Goal: Transaction & Acquisition: Book appointment/travel/reservation

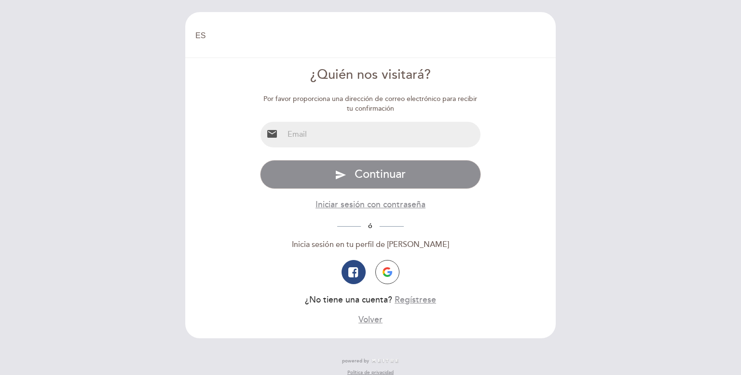
select select "es"
click at [360, 140] on input "email" at bounding box center [382, 135] width 197 height 26
type input "[EMAIL_ADDRESS][DOMAIN_NAME]"
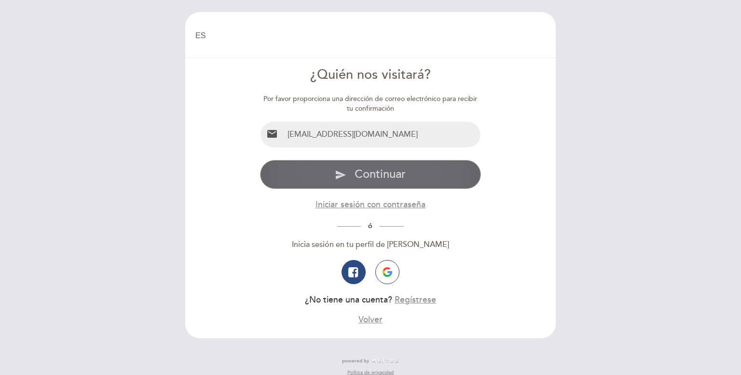
click at [382, 172] on span "Continuar" at bounding box center [380, 174] width 51 height 14
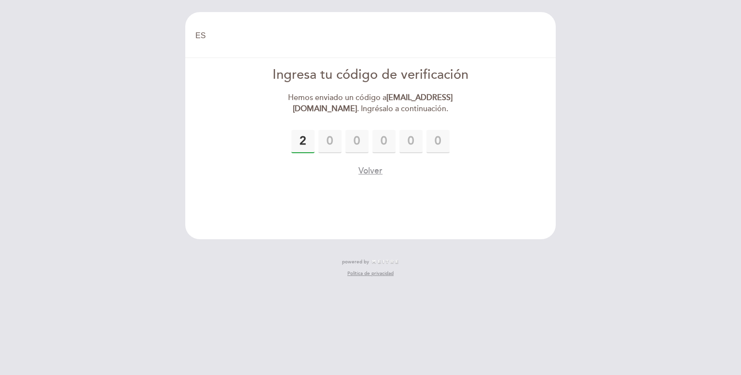
type input "2"
type input "6"
type input "4"
type input "5"
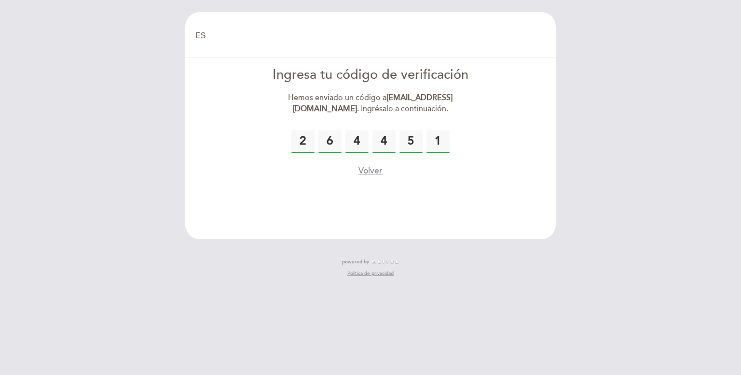
type input "1"
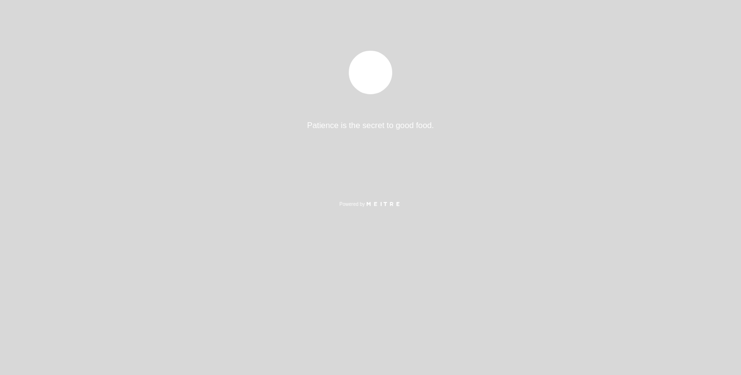
select select "es"
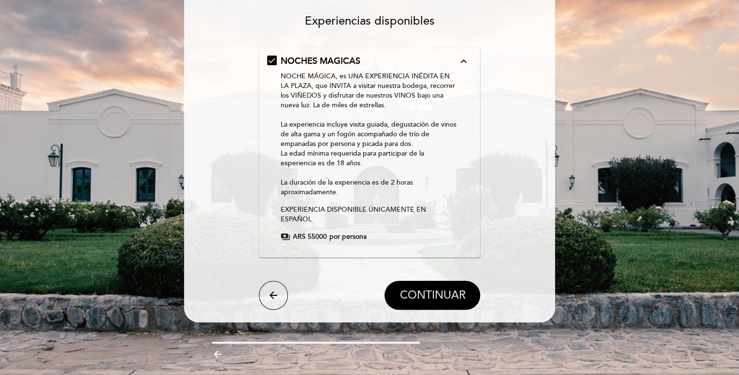
scroll to position [94, 0]
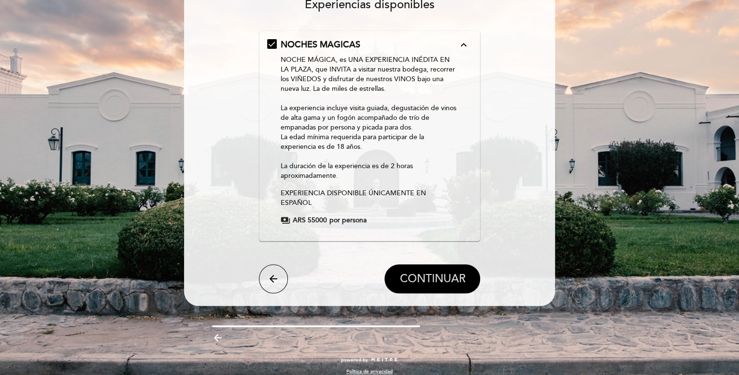
click at [429, 272] on span "CONTINUAR" at bounding box center [432, 279] width 66 height 14
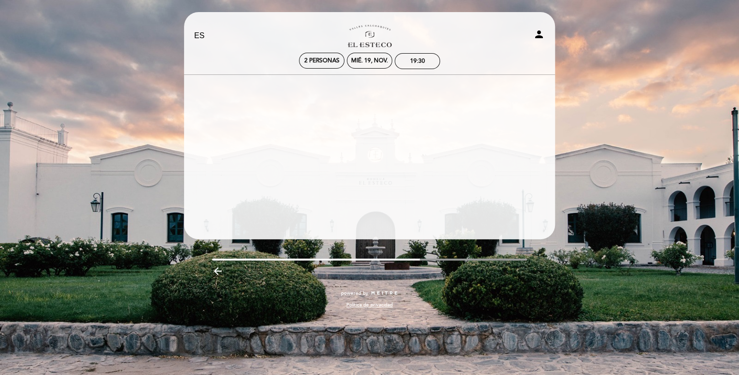
scroll to position [0, 0]
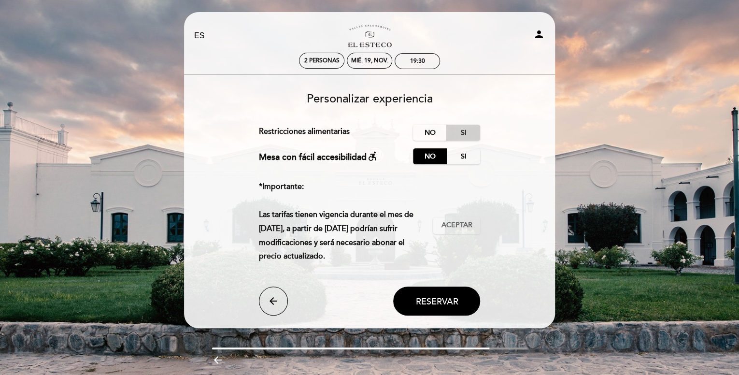
click at [464, 132] on label "Si" at bounding box center [463, 133] width 34 height 16
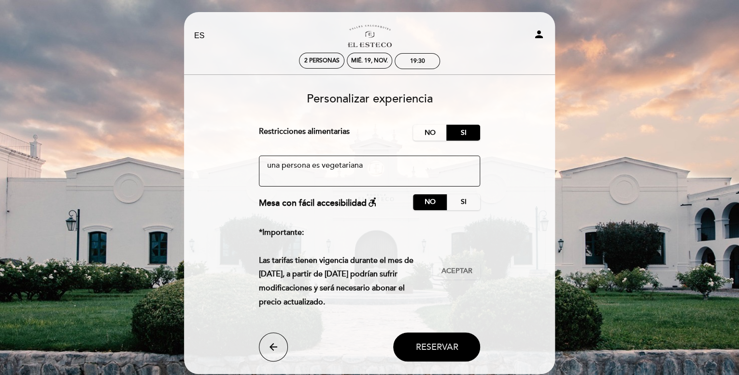
type textarea "una persona es vegetariana"
click at [423, 347] on span "Reservar" at bounding box center [436, 346] width 42 height 11
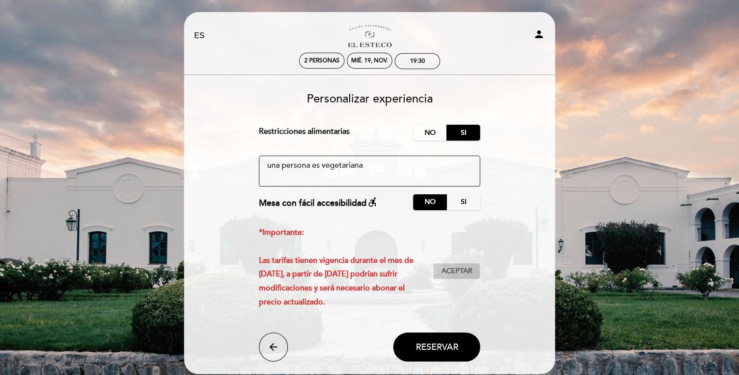
click at [464, 269] on span "Aceptar" at bounding box center [456, 271] width 31 height 10
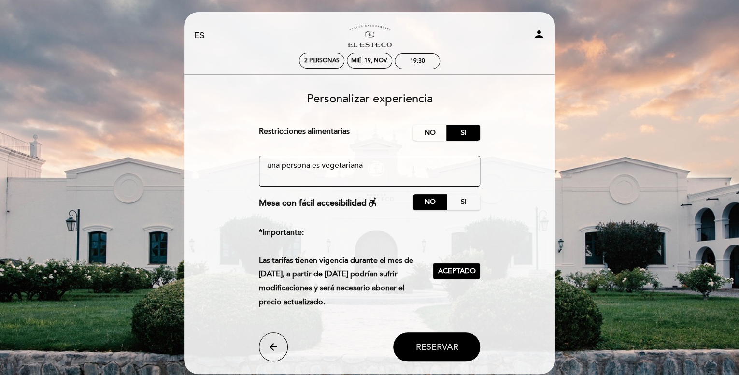
click at [454, 346] on span "Reservar" at bounding box center [436, 346] width 42 height 11
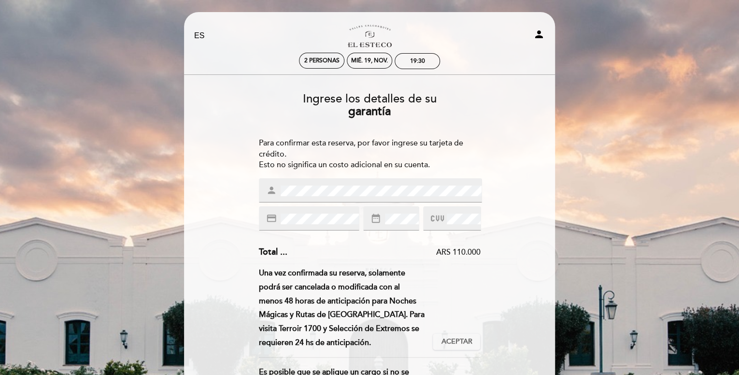
click at [259, 213] on div "credit_card" at bounding box center [309, 218] width 100 height 24
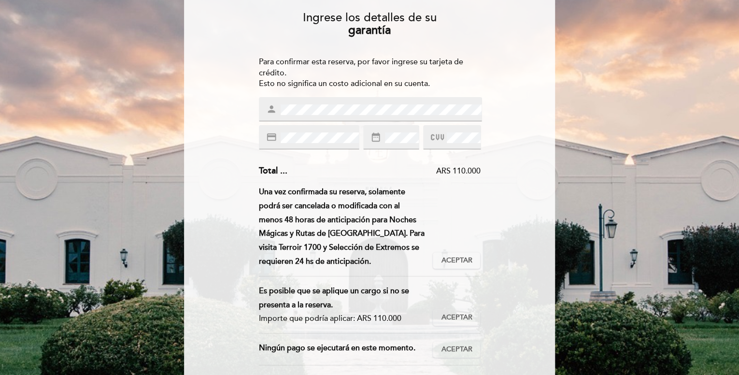
scroll to position [97, 0]
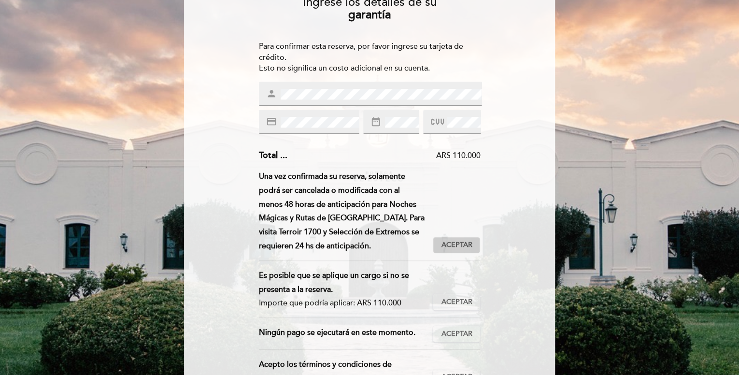
click at [453, 244] on span "Aceptar" at bounding box center [456, 245] width 31 height 10
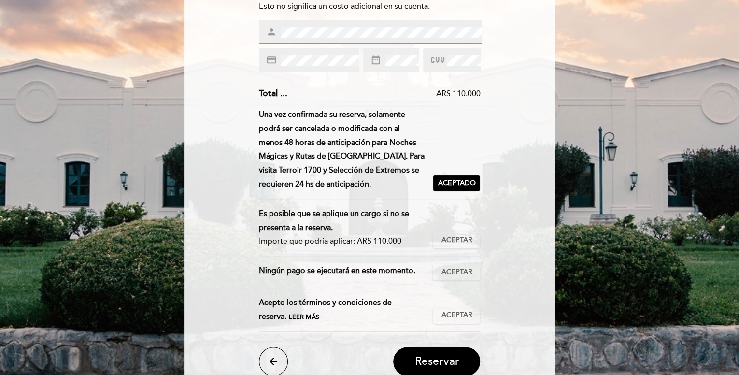
scroll to position [193, 0]
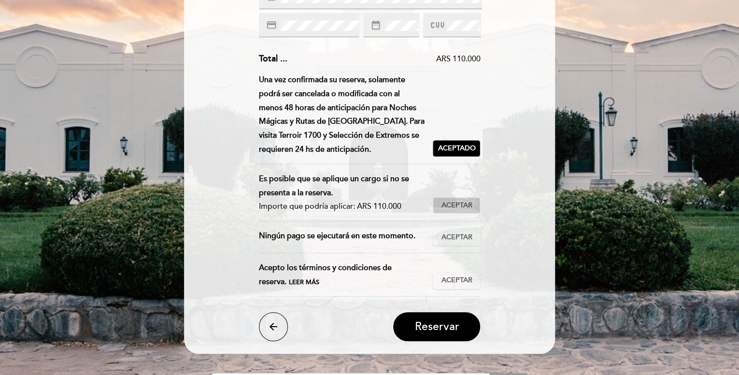
click at [463, 203] on span "Aceptar" at bounding box center [456, 205] width 31 height 10
click at [463, 238] on span "Aceptar" at bounding box center [456, 237] width 31 height 10
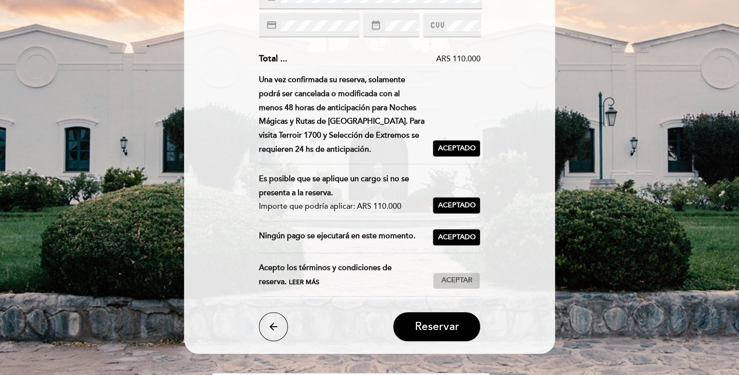
click at [462, 280] on span "Aceptar" at bounding box center [456, 280] width 31 height 10
click at [446, 326] on span "Reservar" at bounding box center [436, 327] width 44 height 14
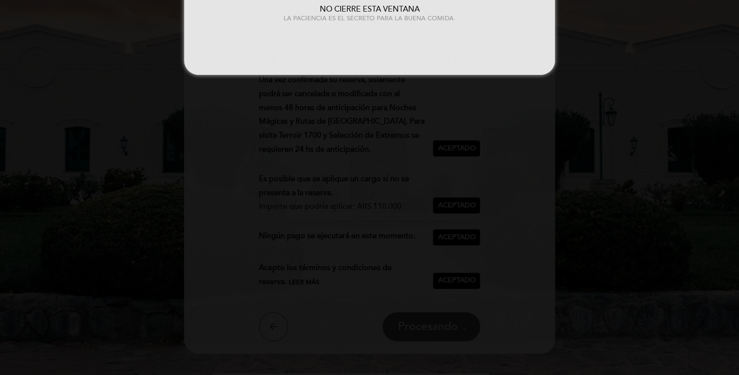
scroll to position [0, 0]
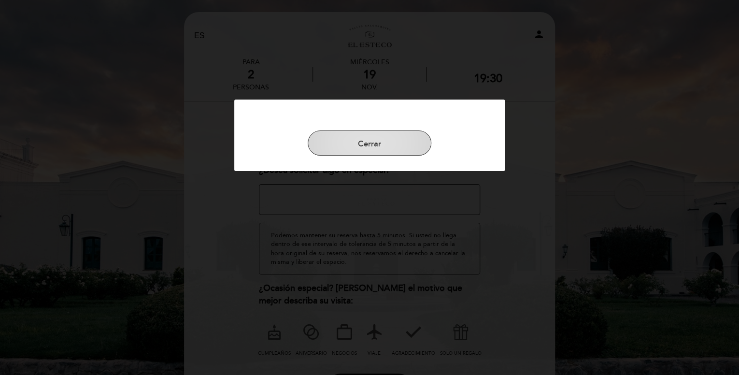
click at [402, 141] on button "Cerrar" at bounding box center [369, 142] width 124 height 25
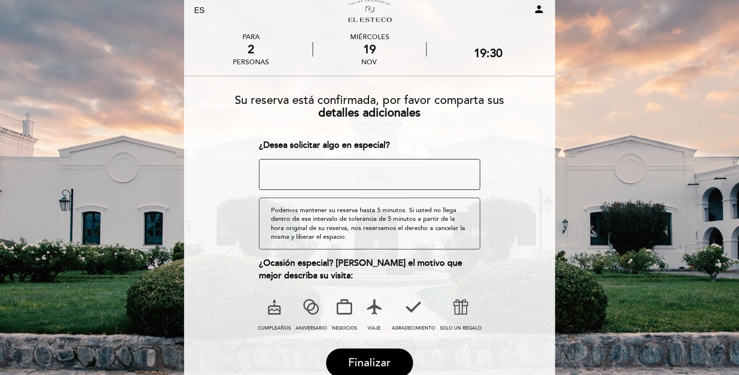
scroll to position [48, 0]
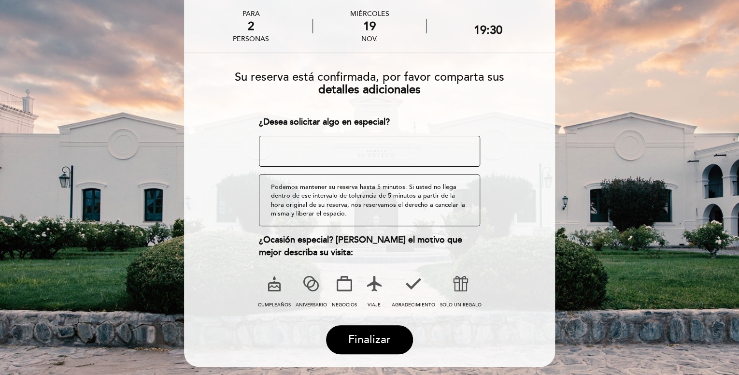
click at [313, 282] on icon at bounding box center [310, 283] width 25 height 25
click at [278, 285] on icon at bounding box center [274, 283] width 25 height 25
click at [307, 284] on icon at bounding box center [310, 283] width 25 height 25
click at [378, 282] on icon at bounding box center [373, 283] width 25 height 25
click at [312, 281] on icon at bounding box center [310, 283] width 25 height 25
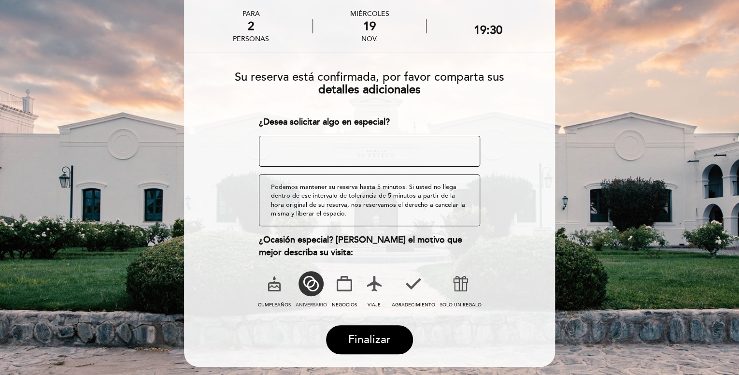
click at [458, 282] on icon at bounding box center [459, 283] width 25 height 25
click at [375, 279] on icon at bounding box center [373, 283] width 25 height 25
click at [377, 329] on button "Finalizar" at bounding box center [369, 339] width 87 height 29
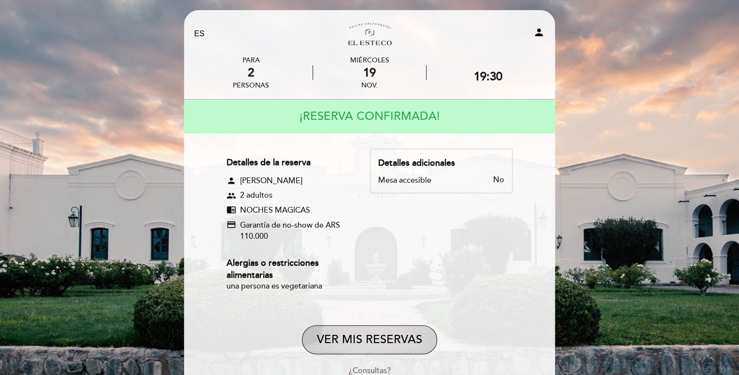
scroll to position [0, 0]
